Goal: Task Accomplishment & Management: Manage account settings

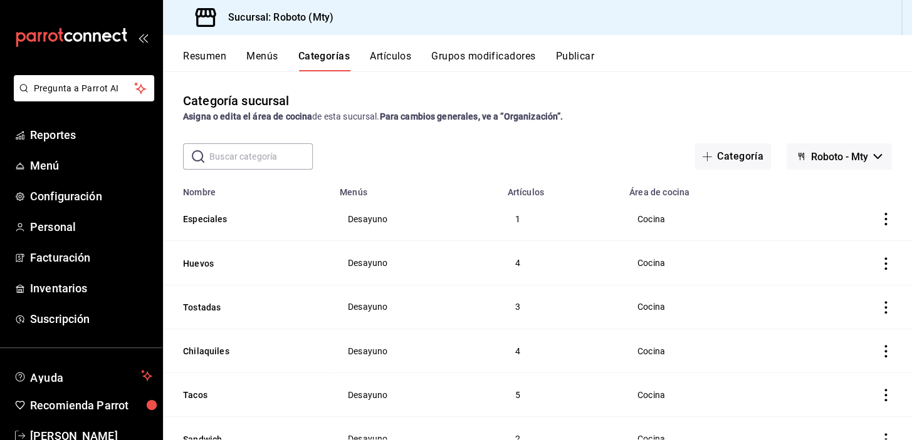
click at [395, 55] on button "Artículos" at bounding box center [390, 60] width 41 height 21
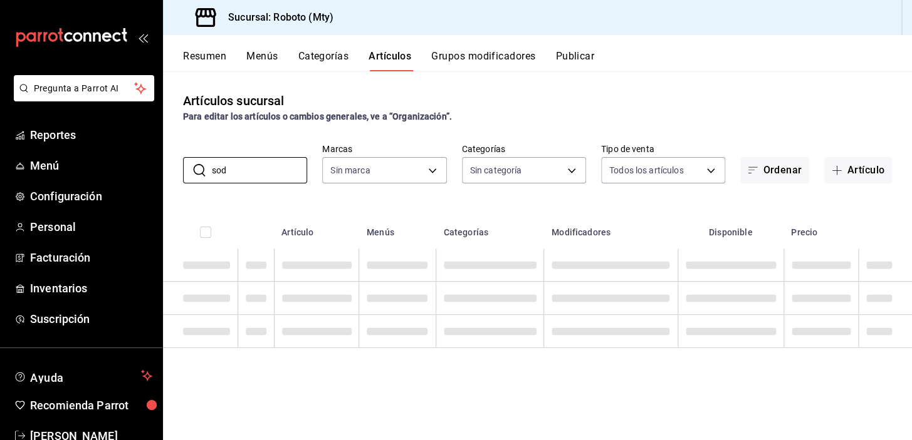
type input "soda"
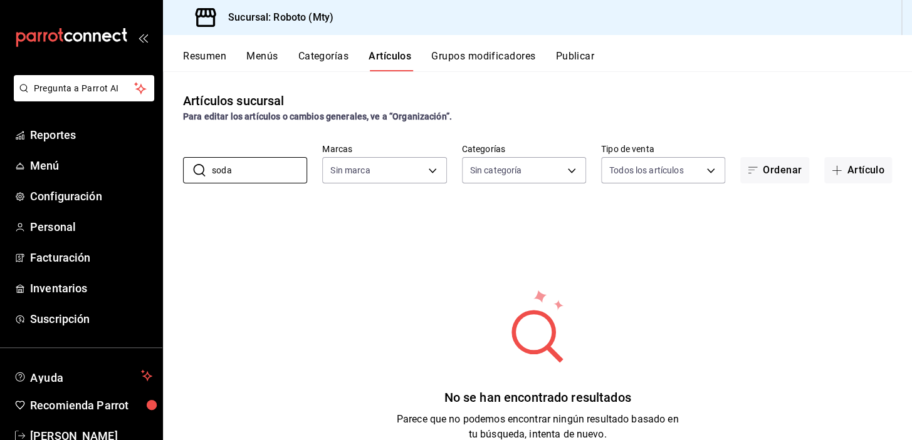
type input "09ba0216-65db-402d-9b94-d36048e6fe77"
type input "s"
type input "a"
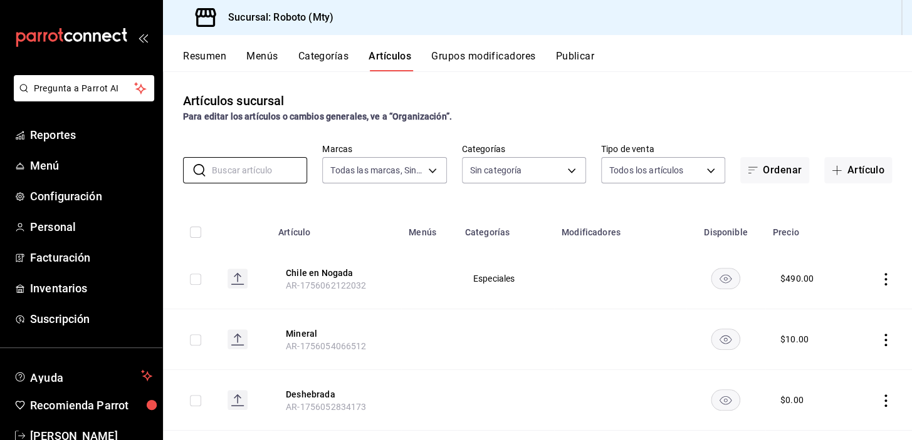
click at [842, 165] on button "Artículo" at bounding box center [858, 170] width 68 height 26
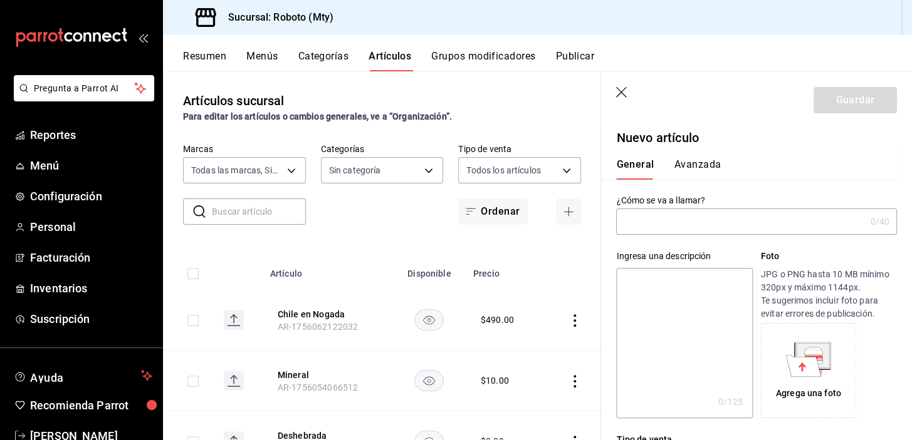
click at [472, 60] on button "Grupos modificadores" at bounding box center [483, 60] width 104 height 21
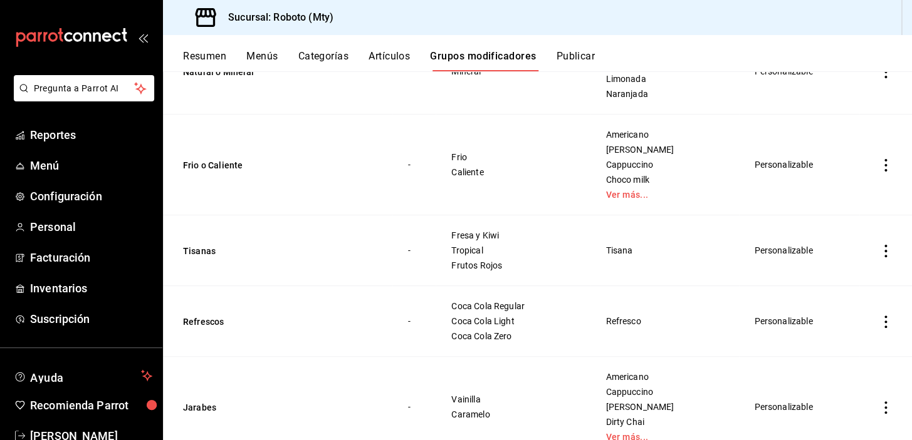
scroll to position [205, 0]
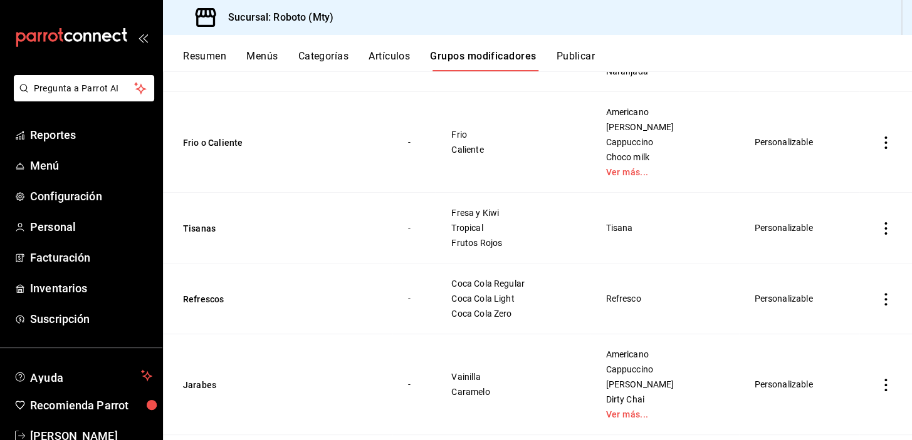
click at [879, 294] on icon "actions" at bounding box center [885, 299] width 13 height 13
click at [845, 335] on li "Editar" at bounding box center [827, 329] width 75 height 26
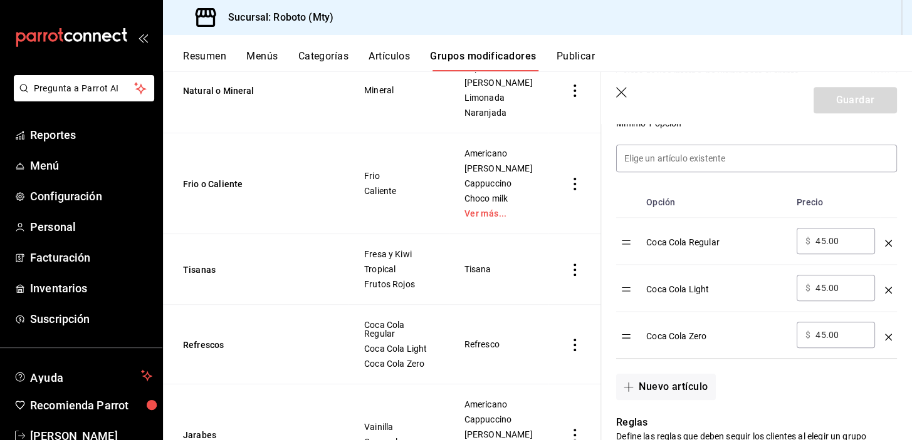
scroll to position [364, 0]
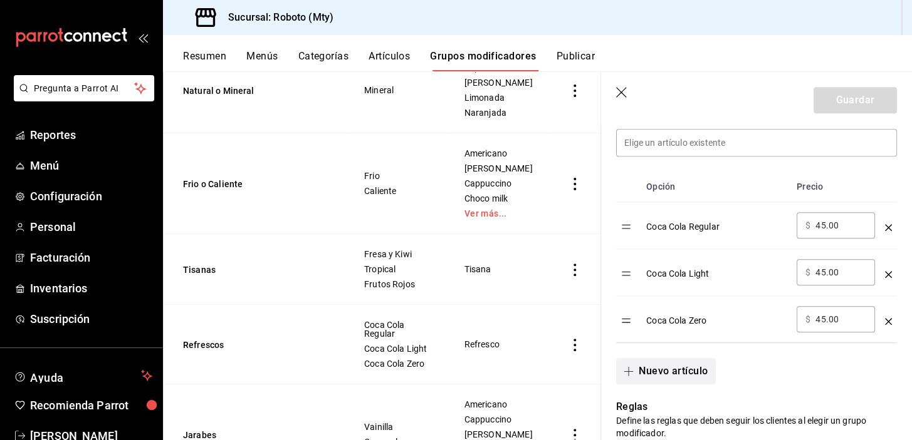
click at [677, 374] on button "Nuevo artículo" at bounding box center [665, 371] width 99 height 26
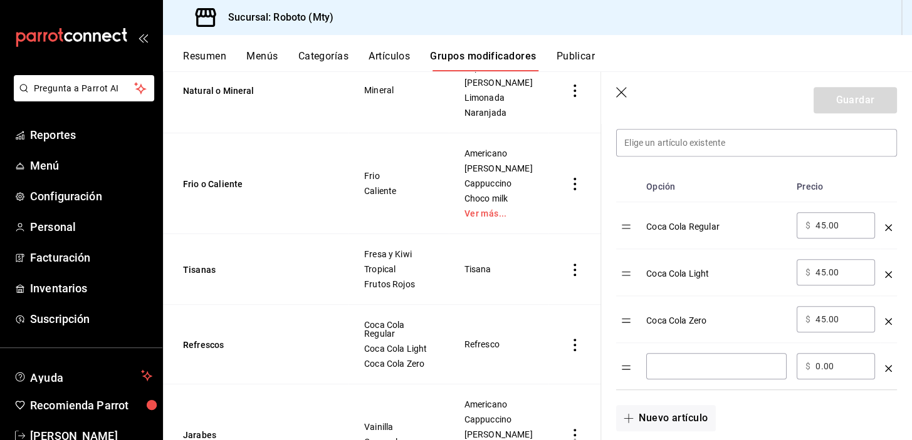
click at [693, 359] on div "​" at bounding box center [716, 366] width 140 height 26
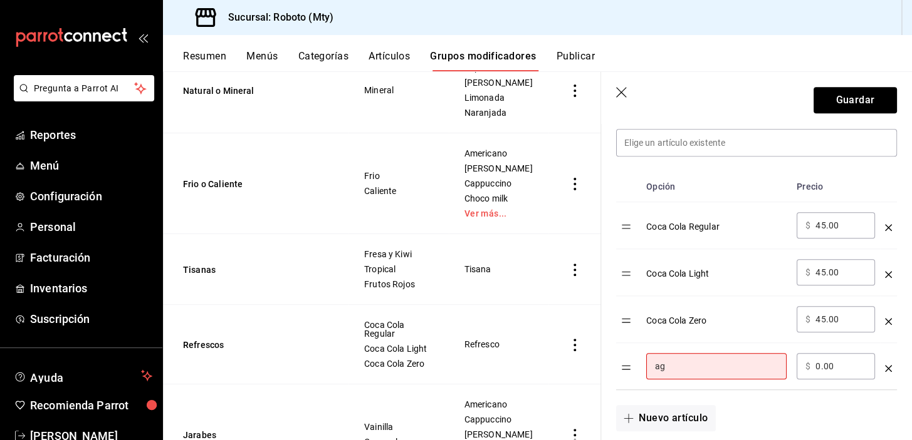
type input "a"
type input "Agua mineral"
click at [821, 362] on input "0.00" at bounding box center [840, 366] width 51 height 13
type input "0.00"
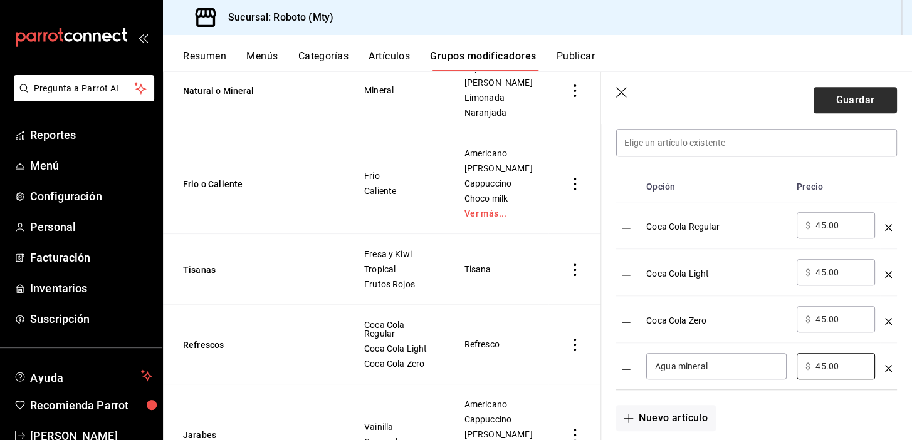
type input "45.00"
click at [827, 110] on button "Guardar" at bounding box center [854, 100] width 83 height 26
